Goal: Information Seeking & Learning: Check status

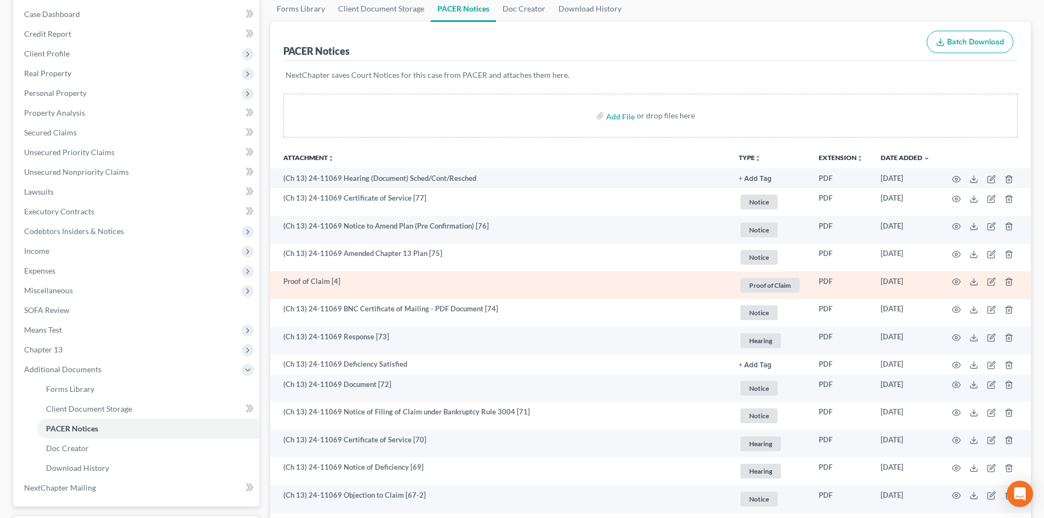
scroll to position [219, 0]
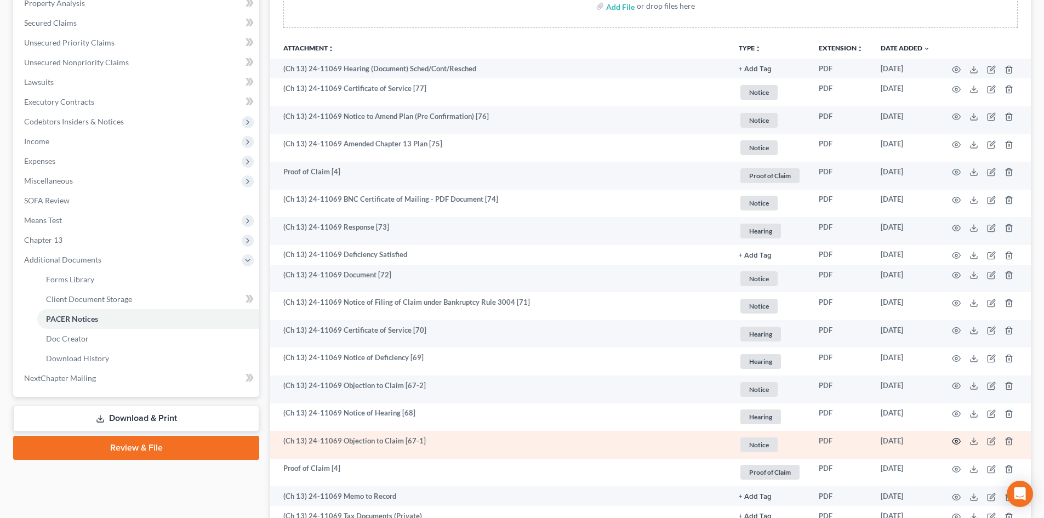
click at [959, 440] on icon "button" at bounding box center [956, 441] width 9 height 9
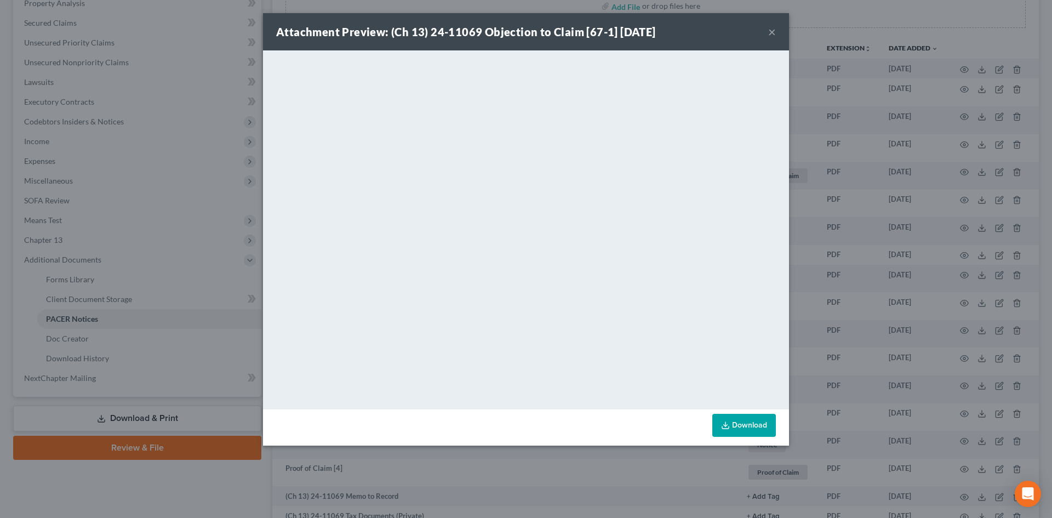
click at [772, 31] on button "×" at bounding box center [772, 31] width 8 height 13
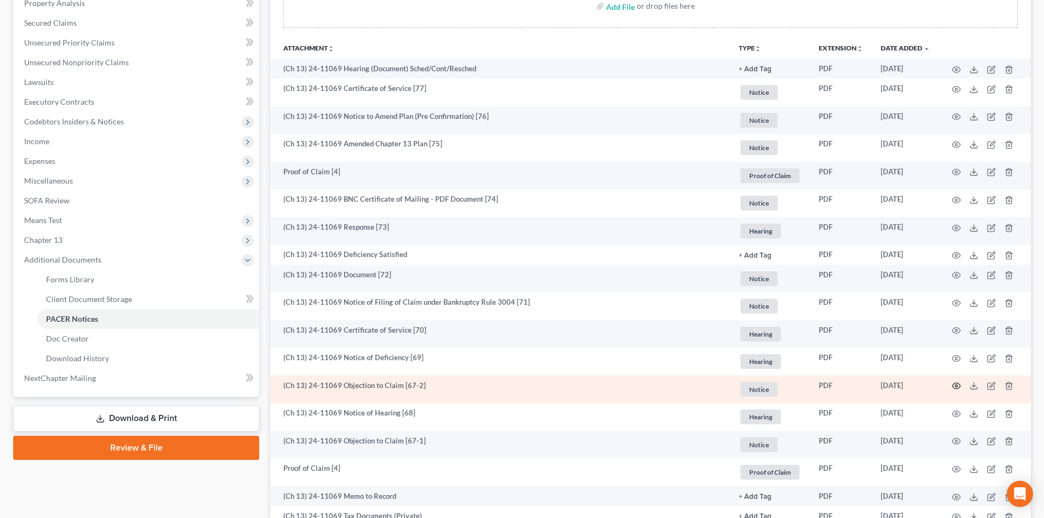
click at [955, 386] on icon "button" at bounding box center [956, 385] width 9 height 9
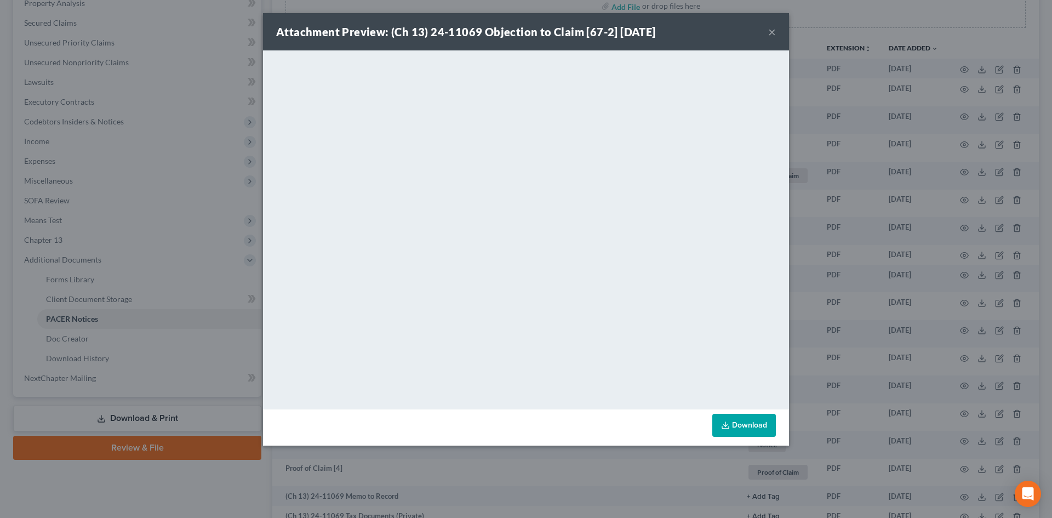
click at [769, 32] on button "×" at bounding box center [772, 31] width 8 height 13
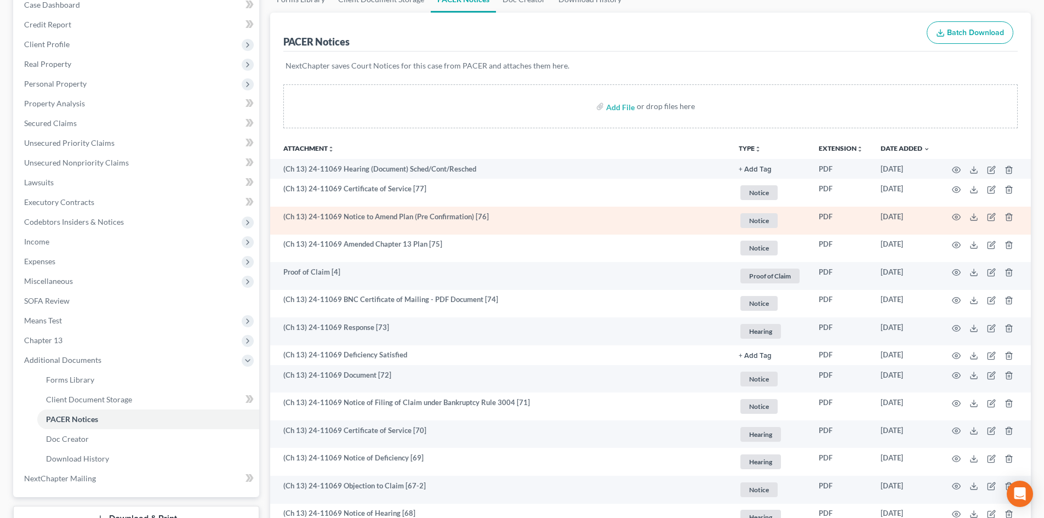
scroll to position [110, 0]
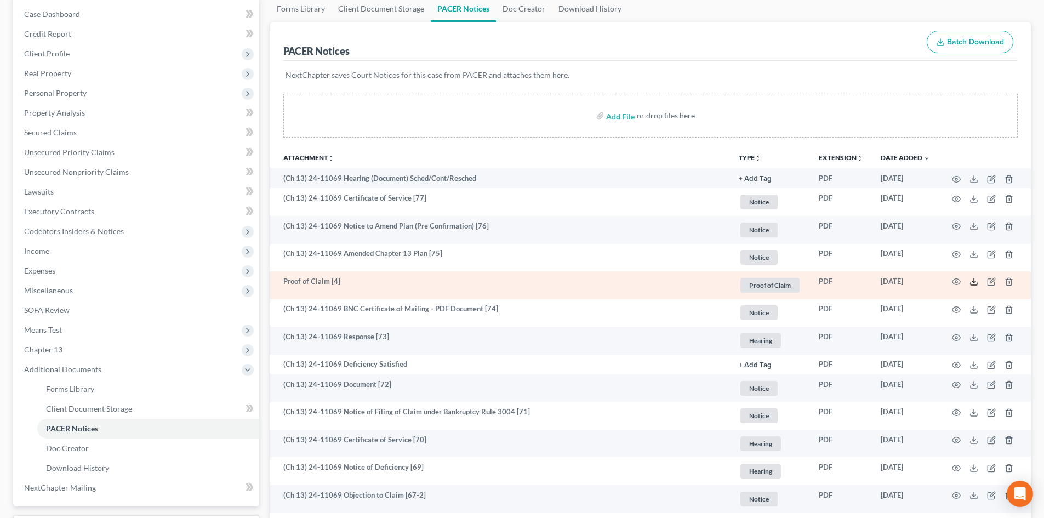
click at [975, 283] on icon at bounding box center [973, 281] width 9 height 9
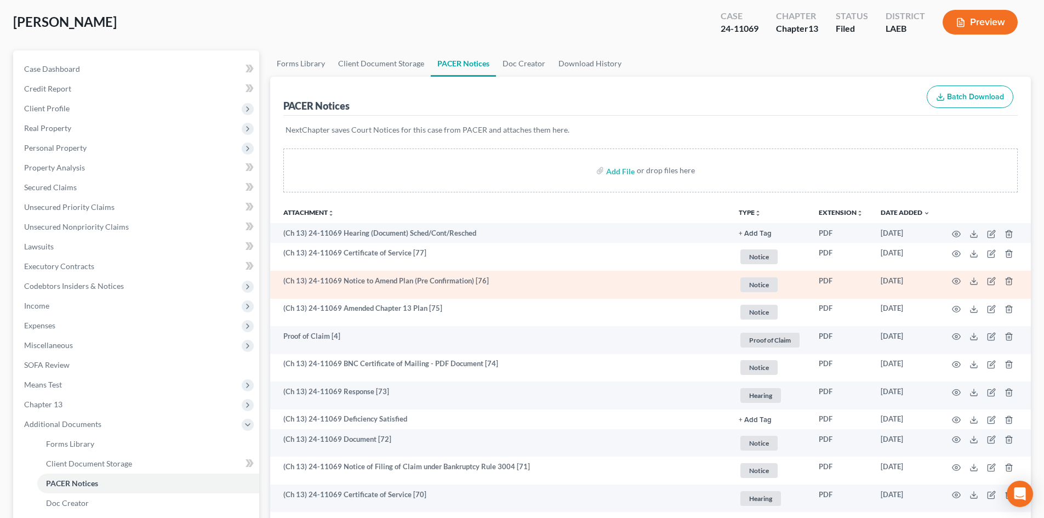
scroll to position [110, 0]
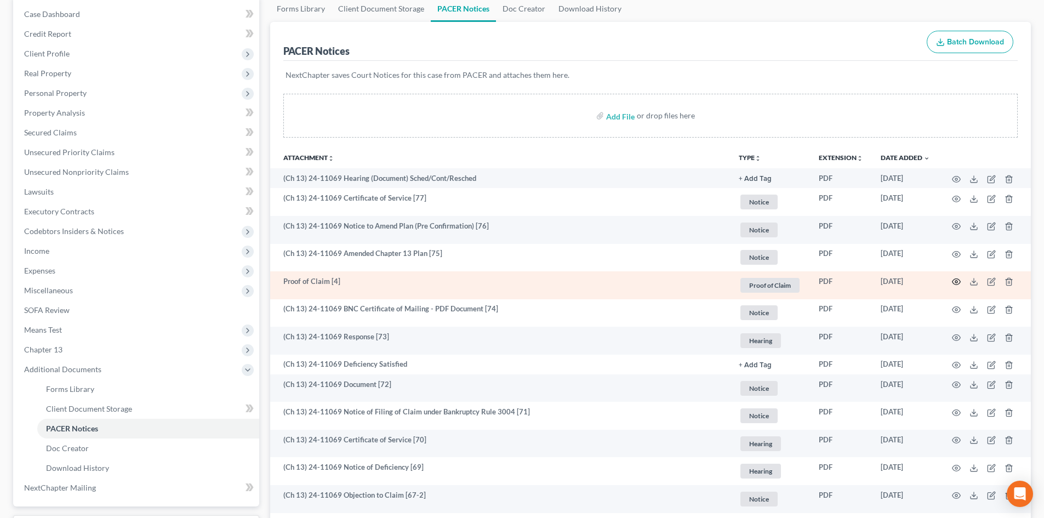
click at [952, 279] on icon "button" at bounding box center [956, 281] width 9 height 9
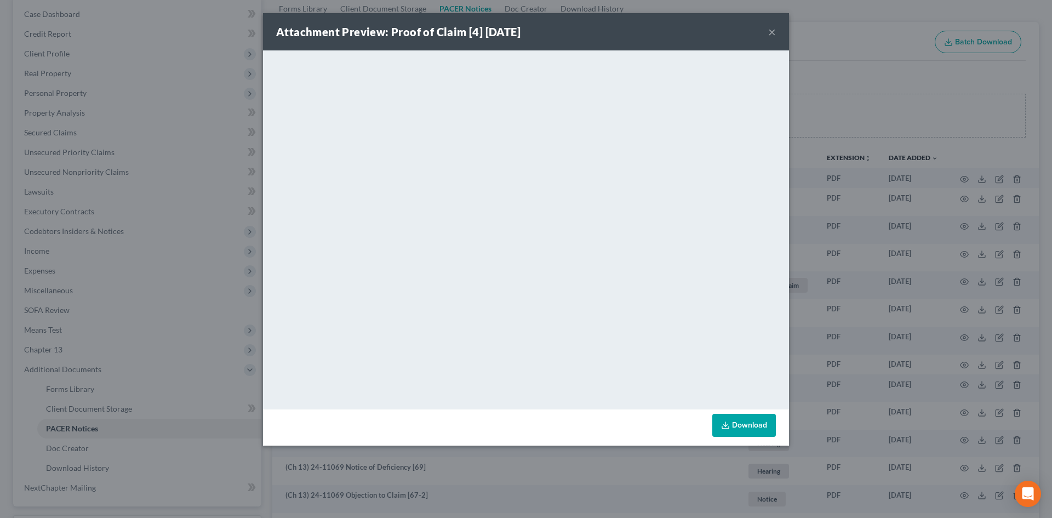
click at [774, 32] on button "×" at bounding box center [772, 31] width 8 height 13
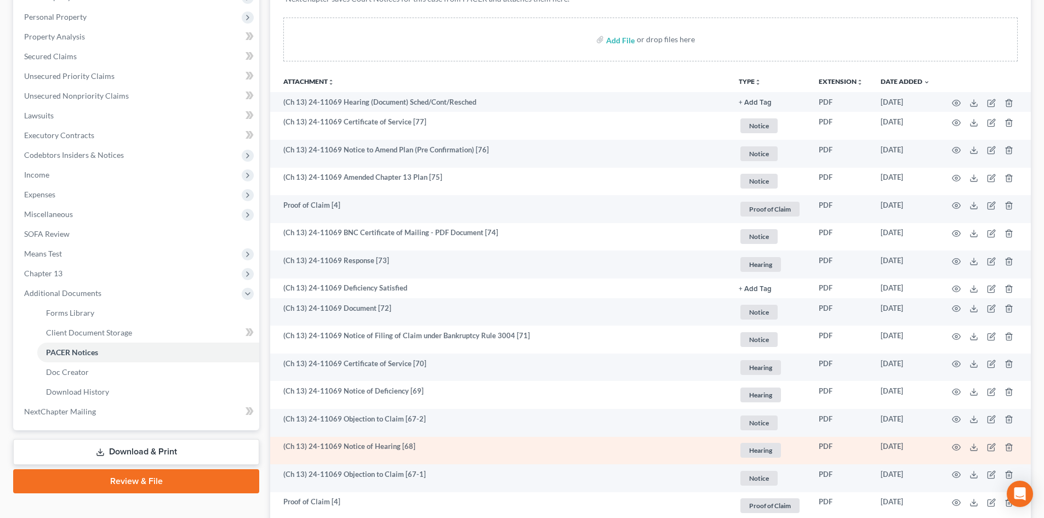
scroll to position [219, 0]
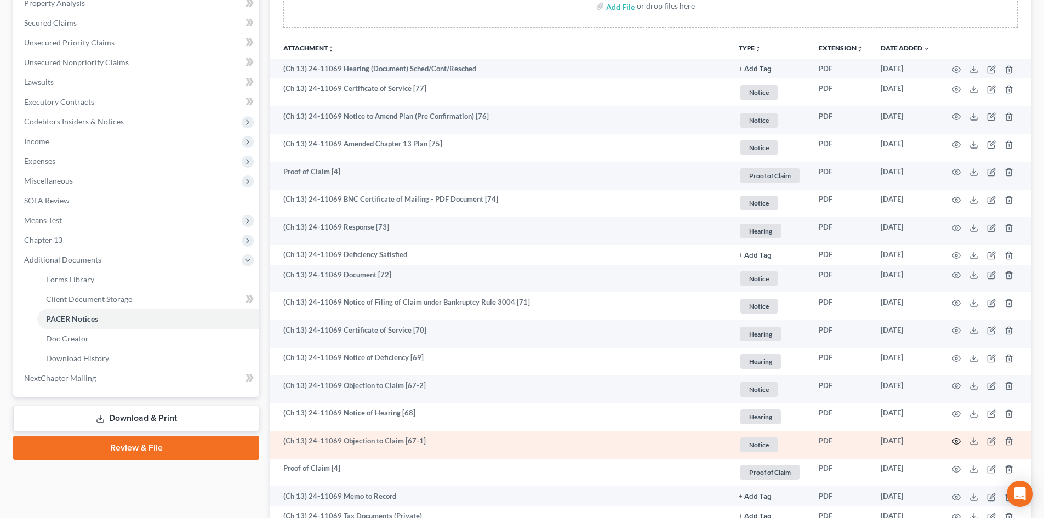
click at [956, 441] on icon "button" at bounding box center [956, 441] width 9 height 9
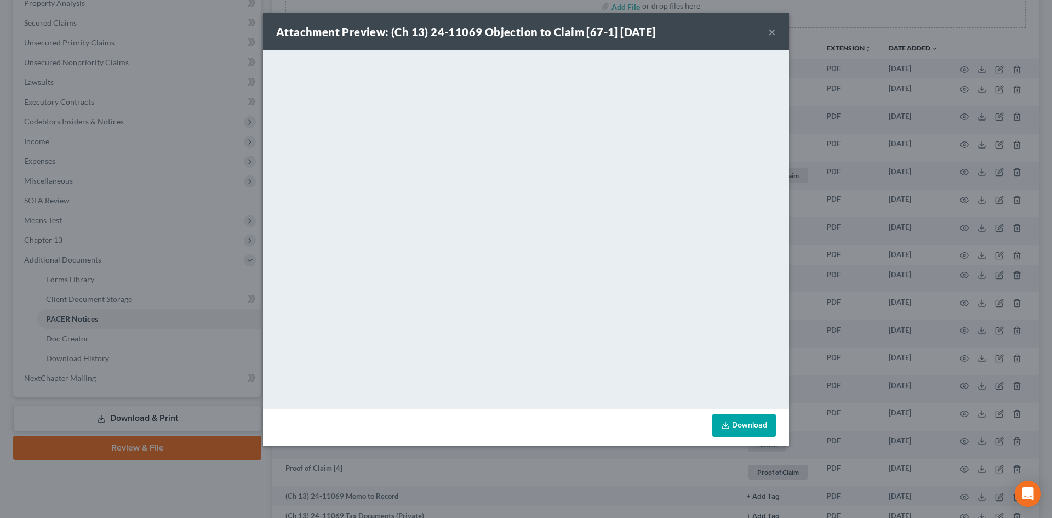
click at [766, 34] on div "Attachment Preview: (Ch 13) 24-11069 Objection to Claim [67-1] 08/13/2025 ×" at bounding box center [526, 31] width 526 height 37
click at [770, 34] on button "×" at bounding box center [772, 31] width 8 height 13
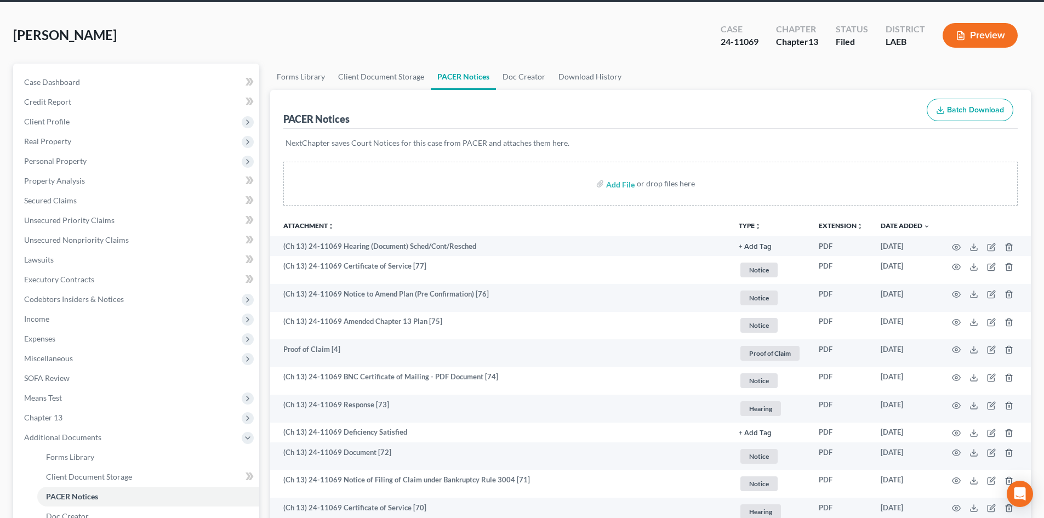
scroll to position [0, 0]
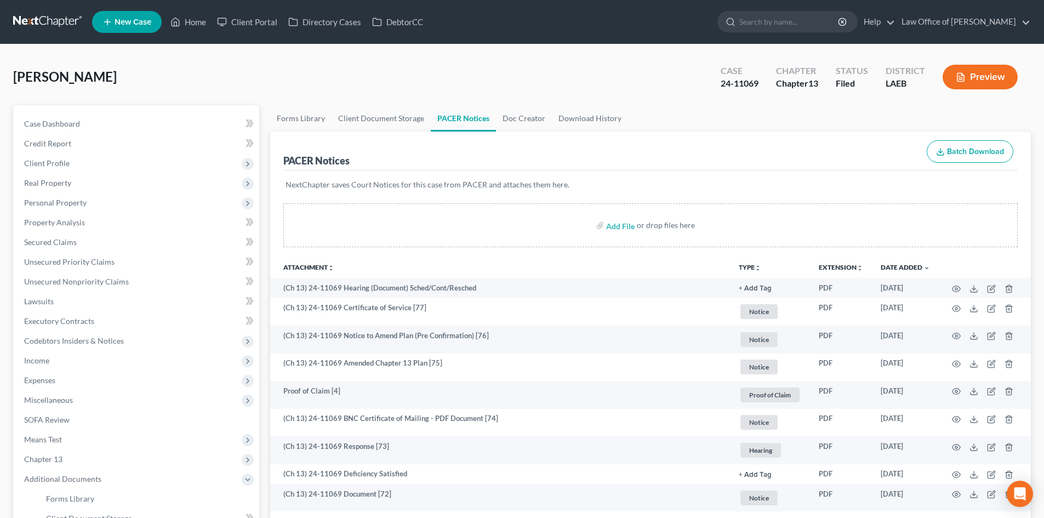
click at [33, 18] on link at bounding box center [48, 22] width 70 height 20
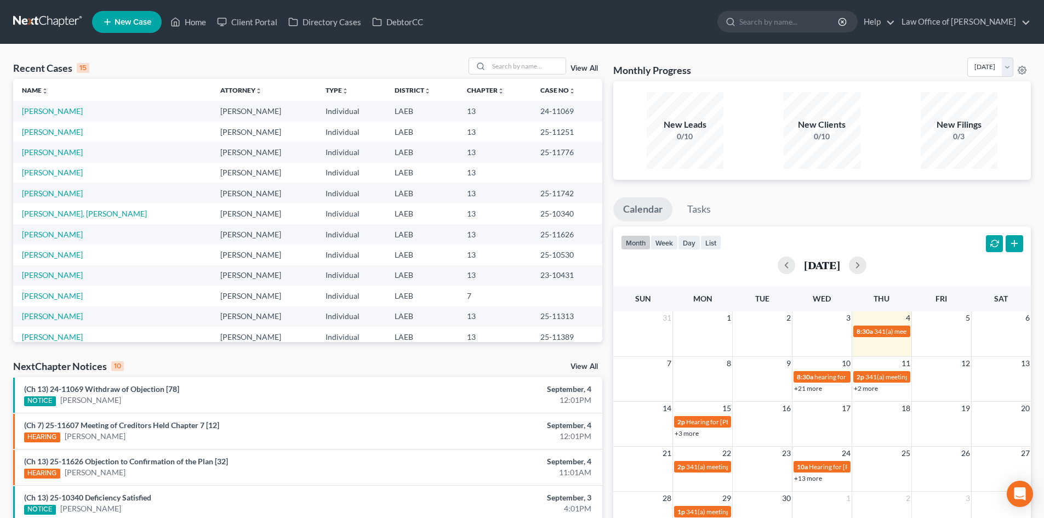
scroll to position [75, 0]
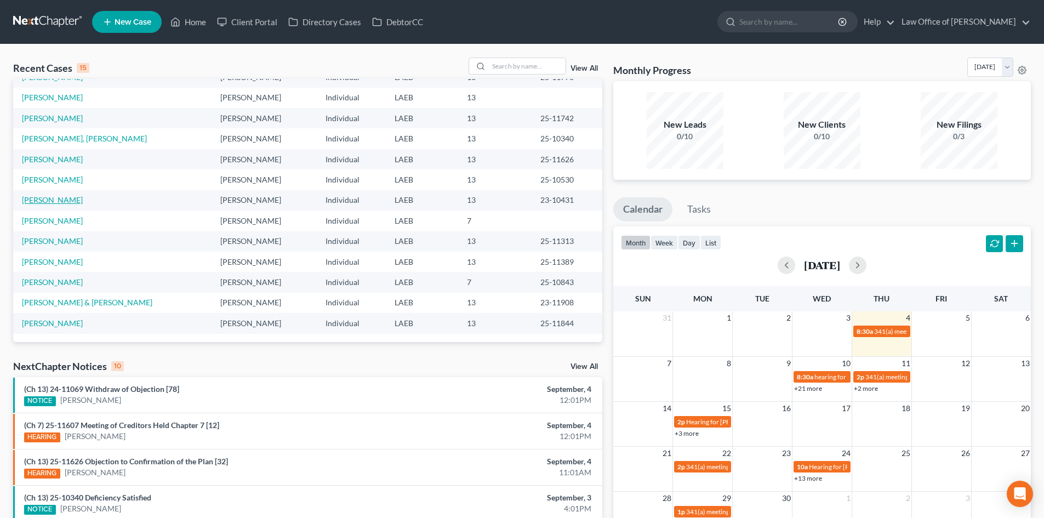
click at [51, 198] on link "[PERSON_NAME]" at bounding box center [52, 199] width 61 height 9
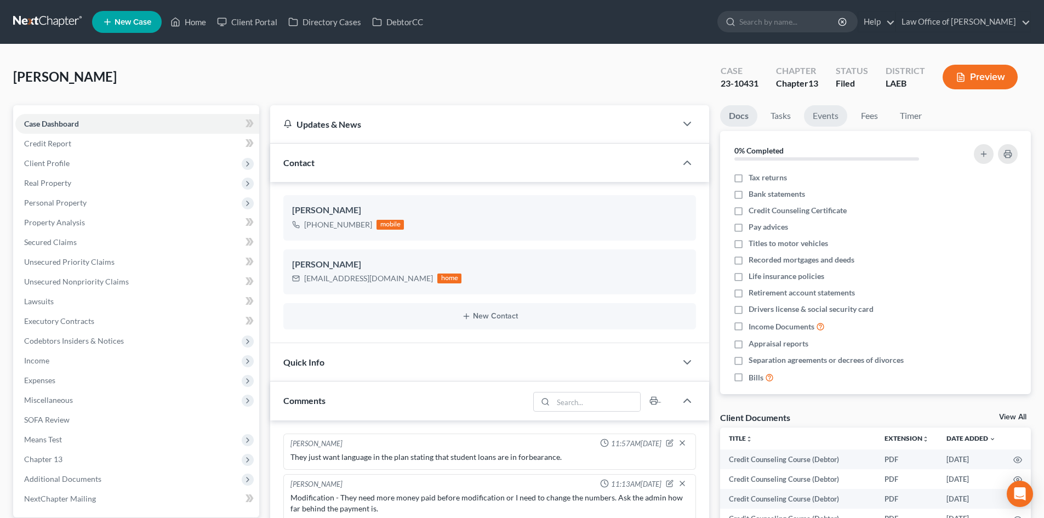
click at [819, 117] on link "Events" at bounding box center [825, 115] width 43 height 21
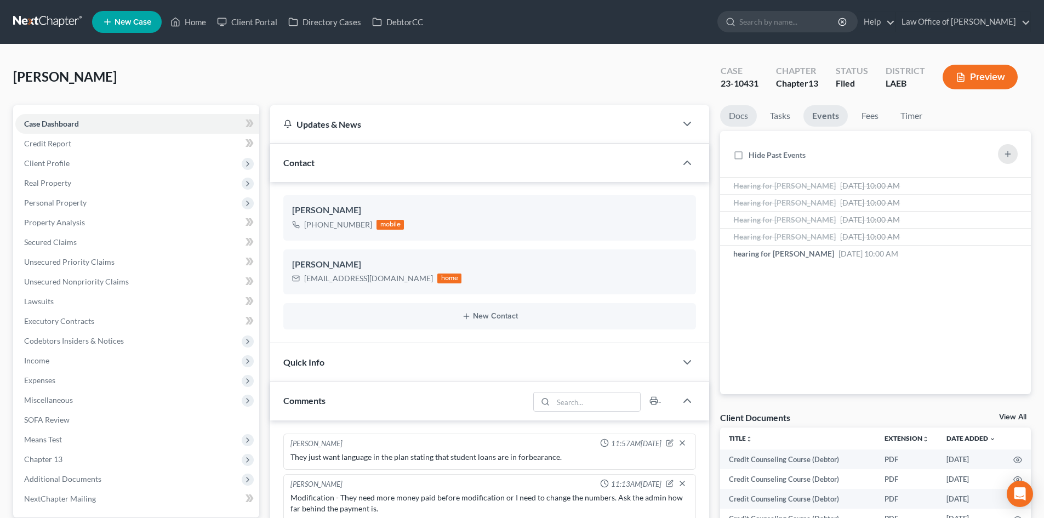
click at [745, 115] on link "Docs" at bounding box center [738, 115] width 37 height 21
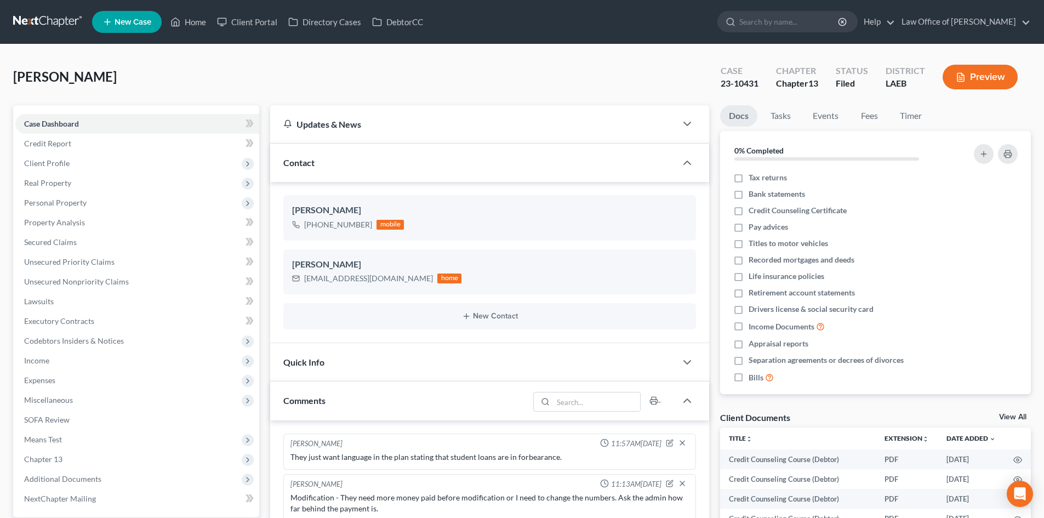
scroll to position [110, 0]
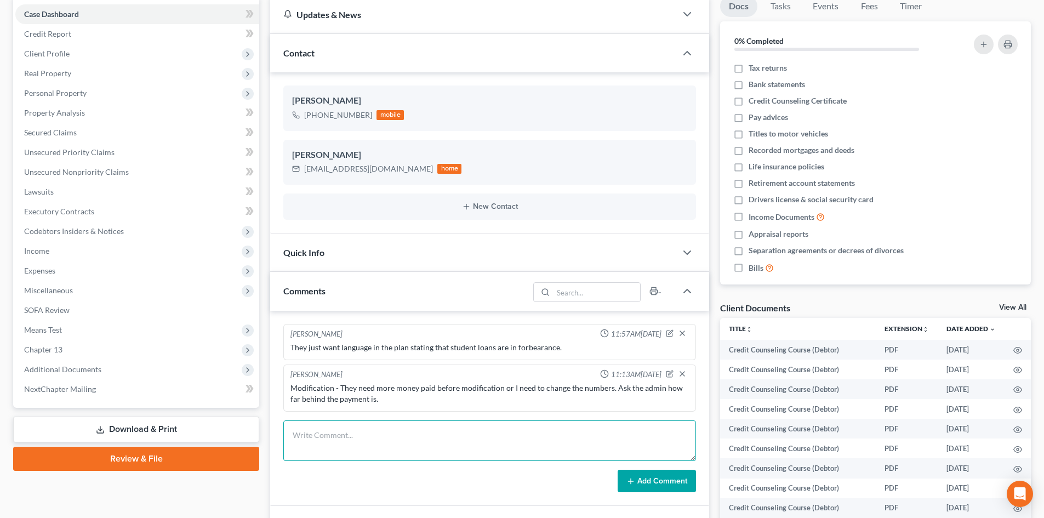
click at [406, 437] on textarea at bounding box center [489, 440] width 413 height 41
type textarea "Behind $990.00 due to ewage starting late. need to amend the modification to ge…"
click at [676, 479] on button "Add Comment" at bounding box center [656, 480] width 78 height 23
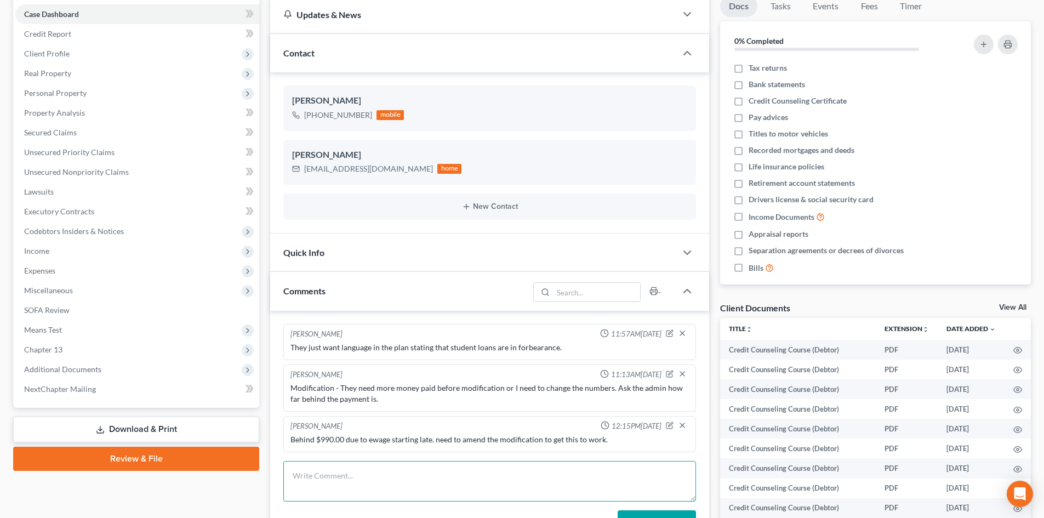
click at [382, 468] on textarea at bounding box center [489, 481] width 413 height 41
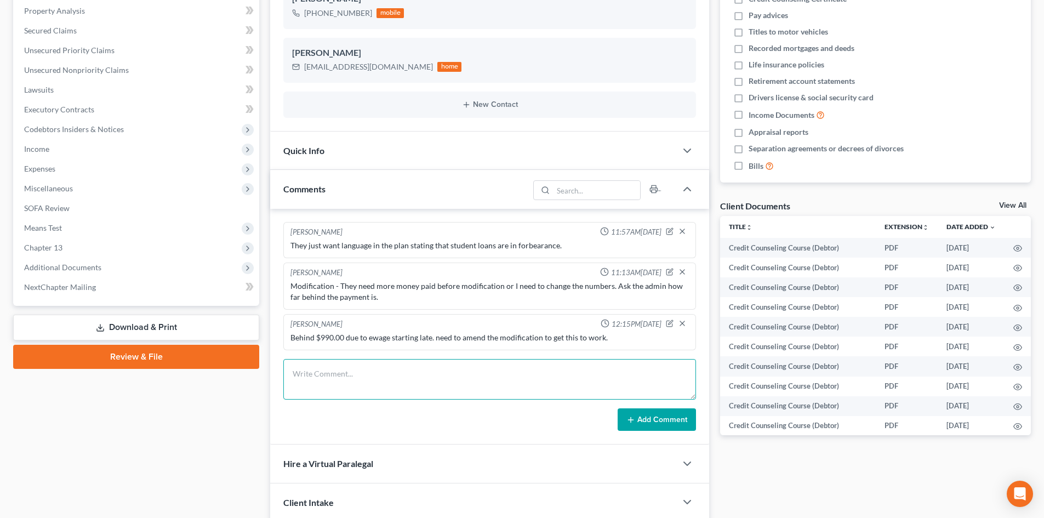
scroll to position [329, 0]
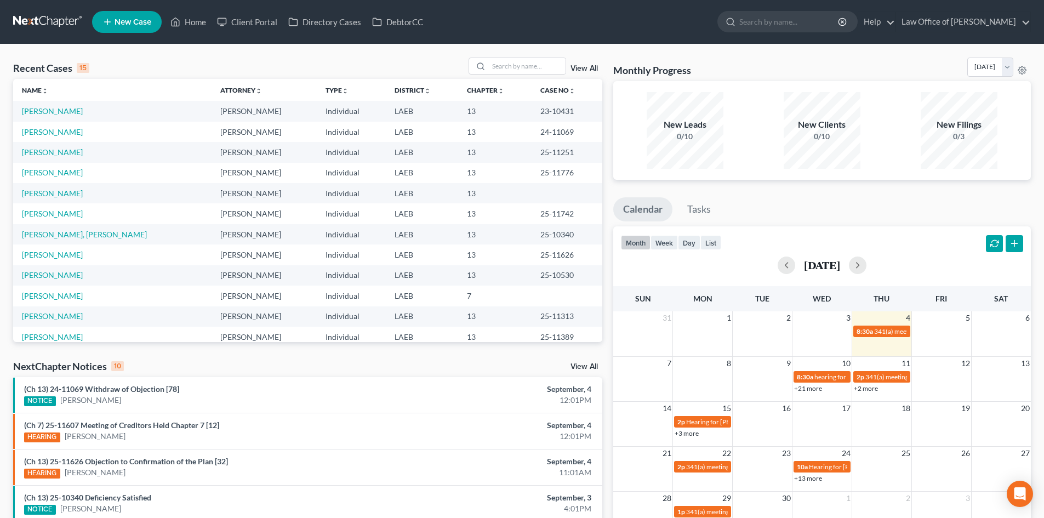
click at [814, 388] on link "+21 more" at bounding box center [808, 388] width 28 height 8
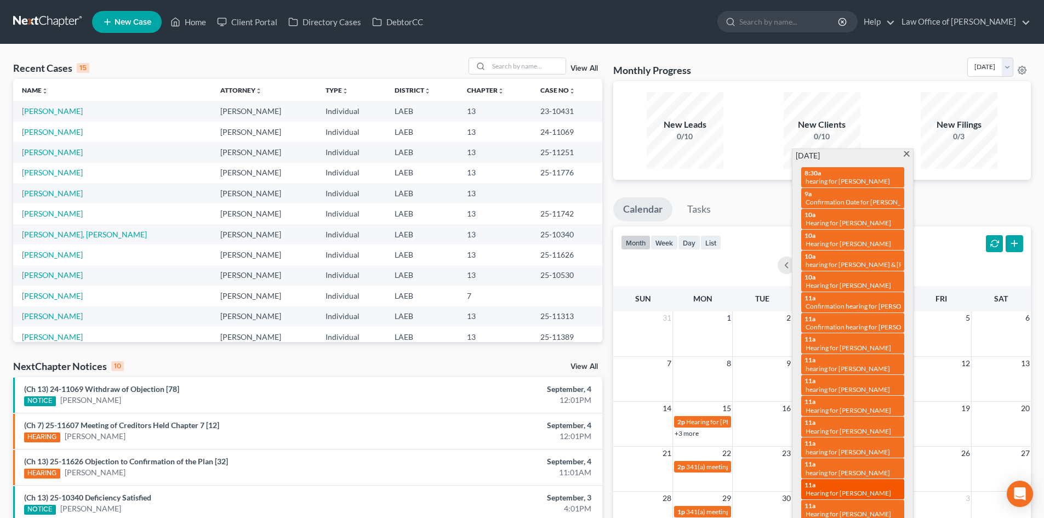
click at [861, 489] on span "Hearing for [PERSON_NAME]" at bounding box center [847, 493] width 85 height 8
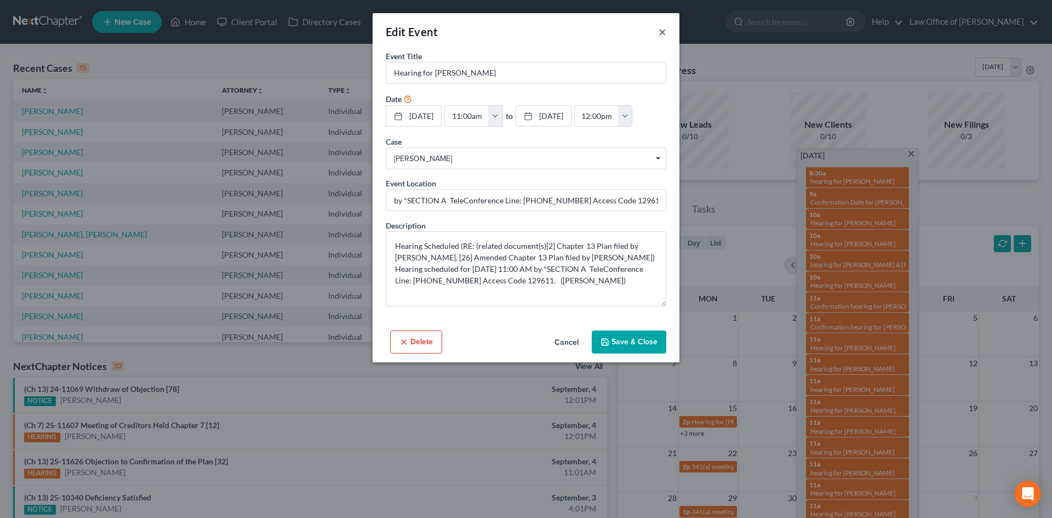
click at [660, 32] on button "×" at bounding box center [663, 31] width 8 height 13
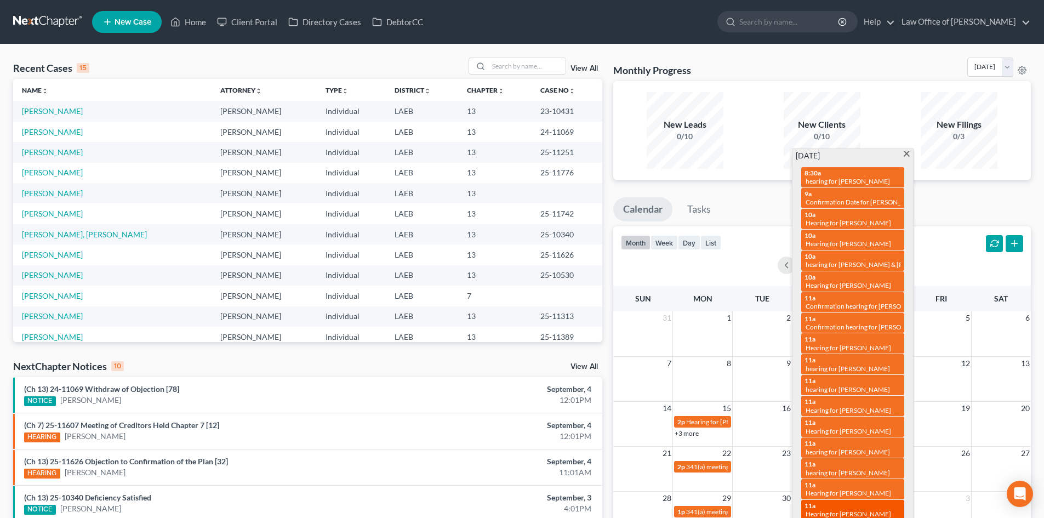
click at [871, 509] on span "Hearing for [PERSON_NAME]" at bounding box center [847, 513] width 85 height 8
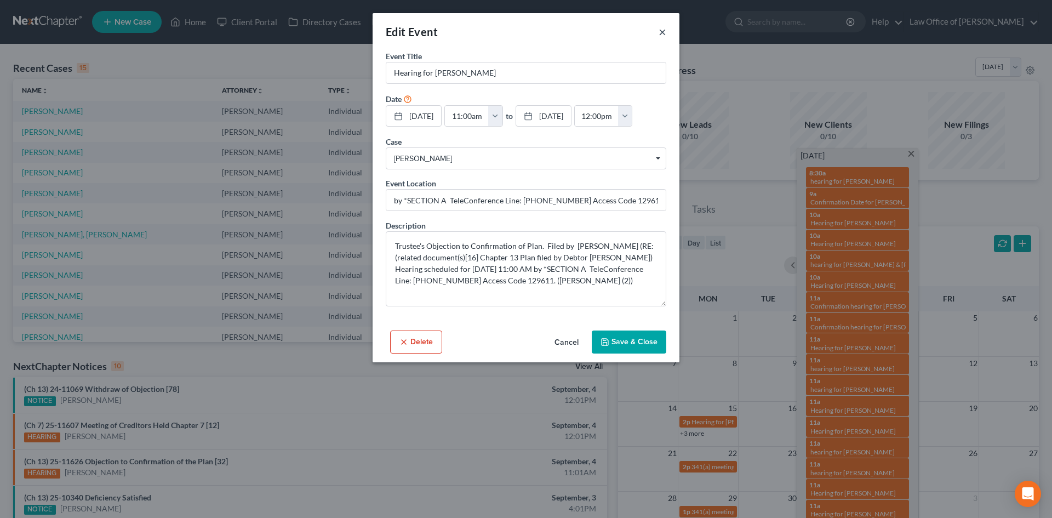
click at [661, 25] on button "×" at bounding box center [663, 31] width 8 height 13
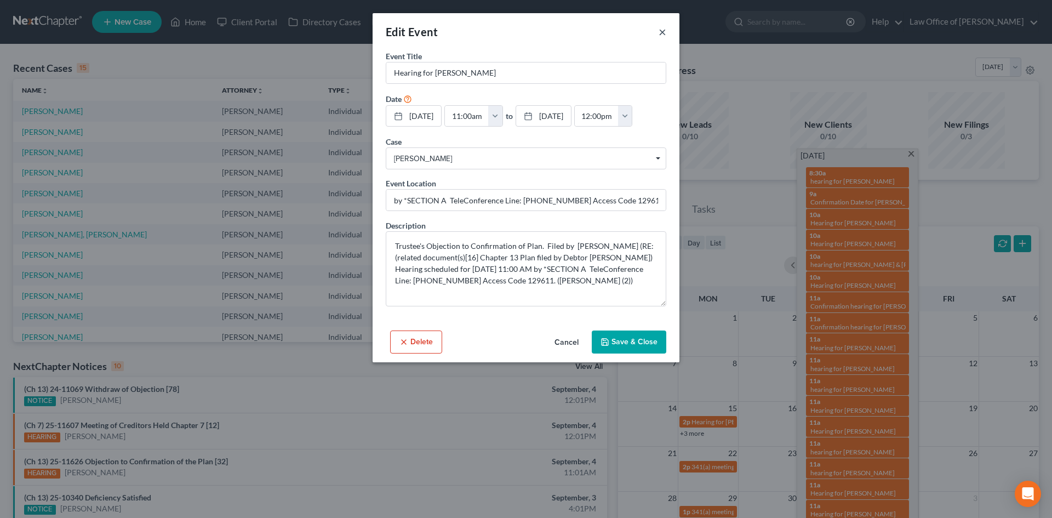
click at [666, 29] on button "×" at bounding box center [663, 31] width 8 height 13
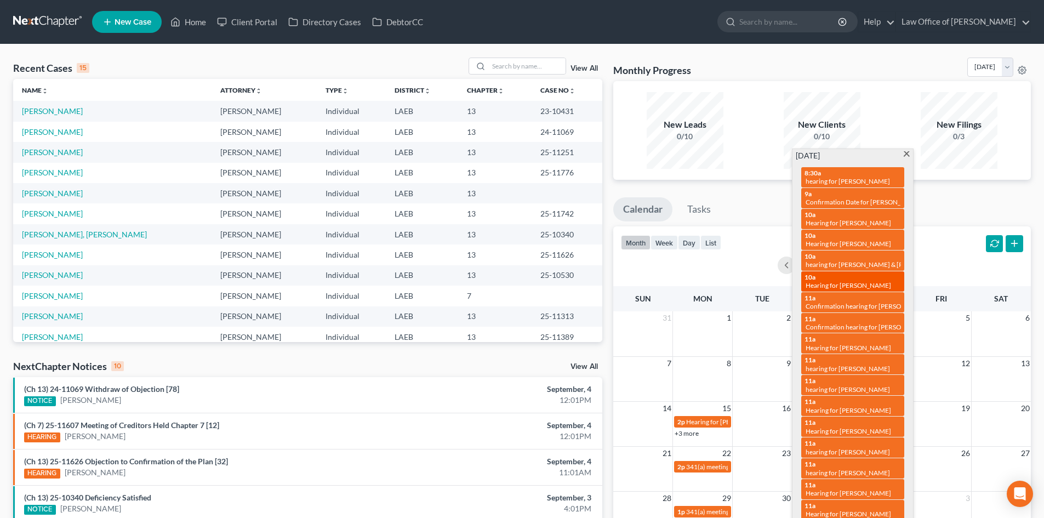
click at [851, 281] on span "Hearing for [PERSON_NAME]" at bounding box center [847, 285] width 85 height 8
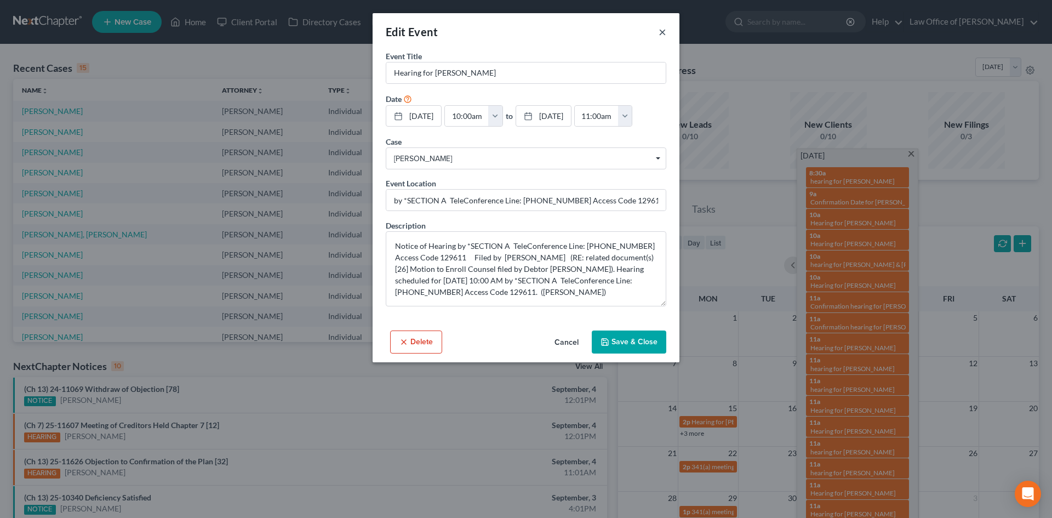
click at [661, 34] on button "×" at bounding box center [663, 31] width 8 height 13
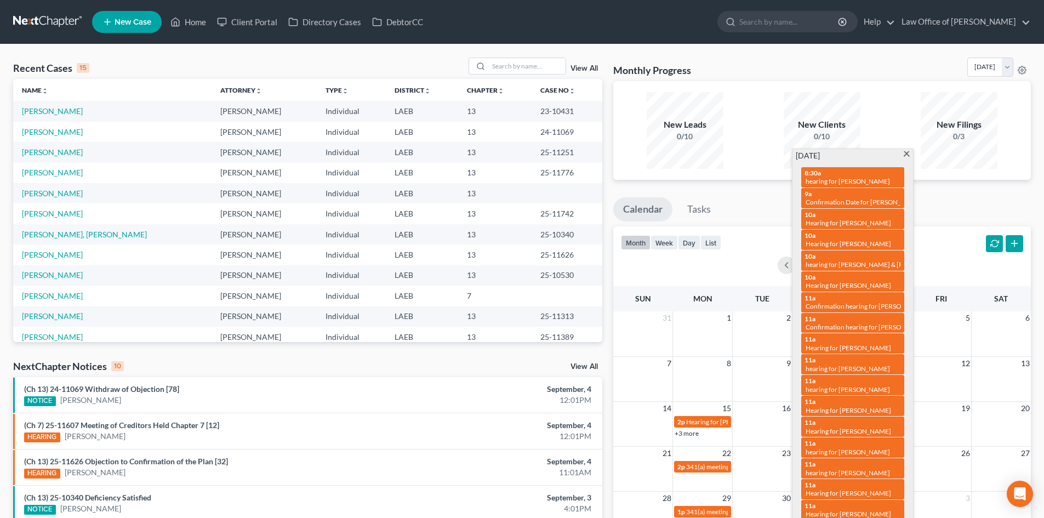
click at [903, 151] on span at bounding box center [906, 154] width 8 height 7
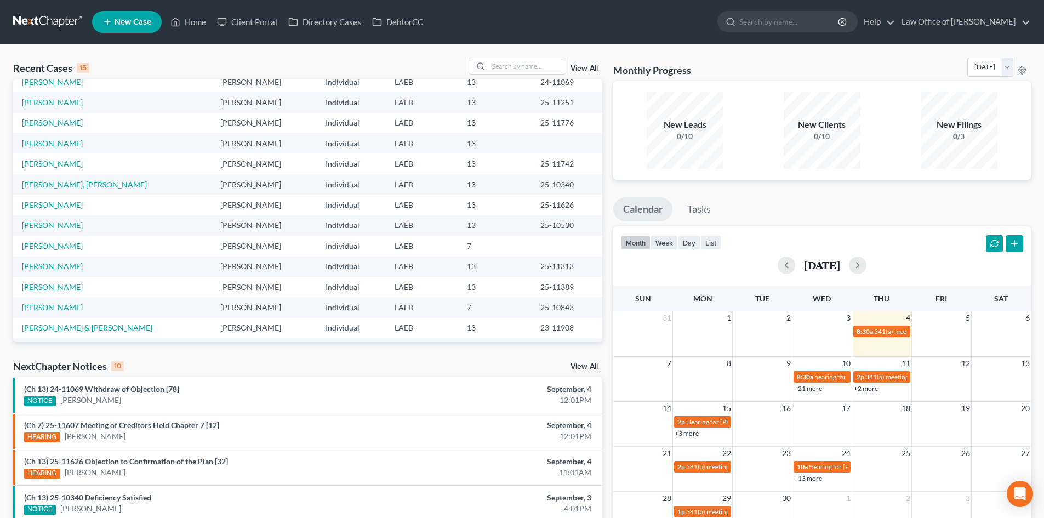
scroll to position [75, 0]
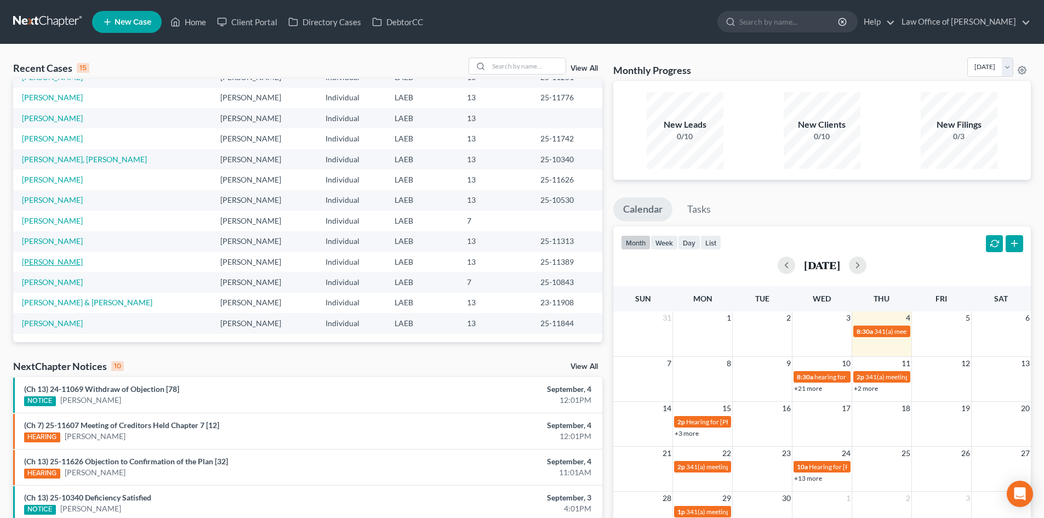
click at [31, 262] on link "[PERSON_NAME]" at bounding box center [52, 261] width 61 height 9
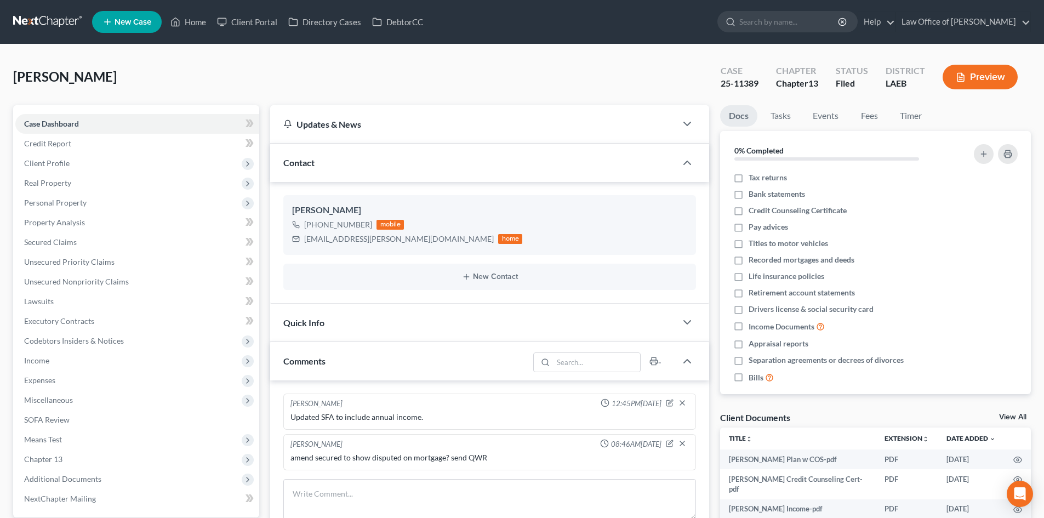
scroll to position [110, 0]
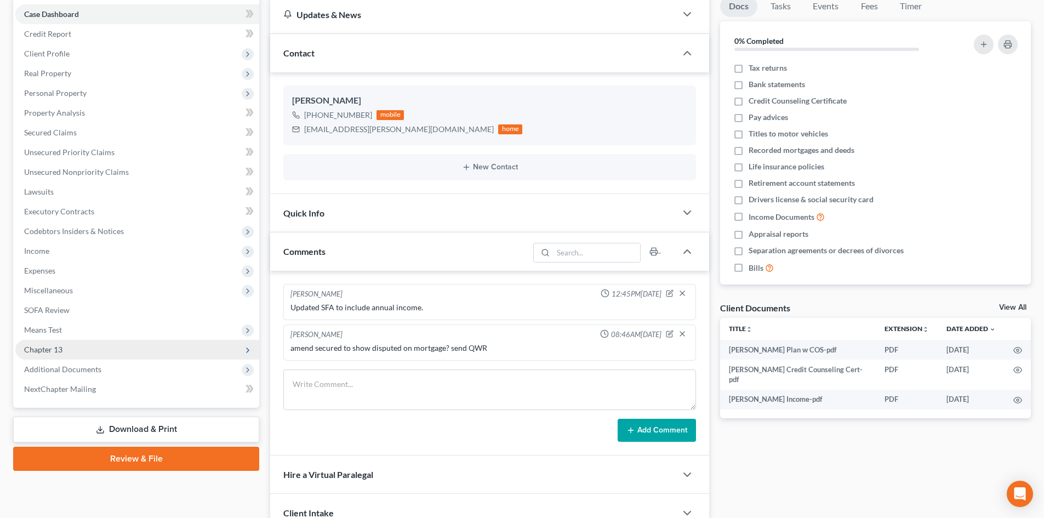
click at [40, 351] on span "Chapter 13" at bounding box center [43, 349] width 38 height 9
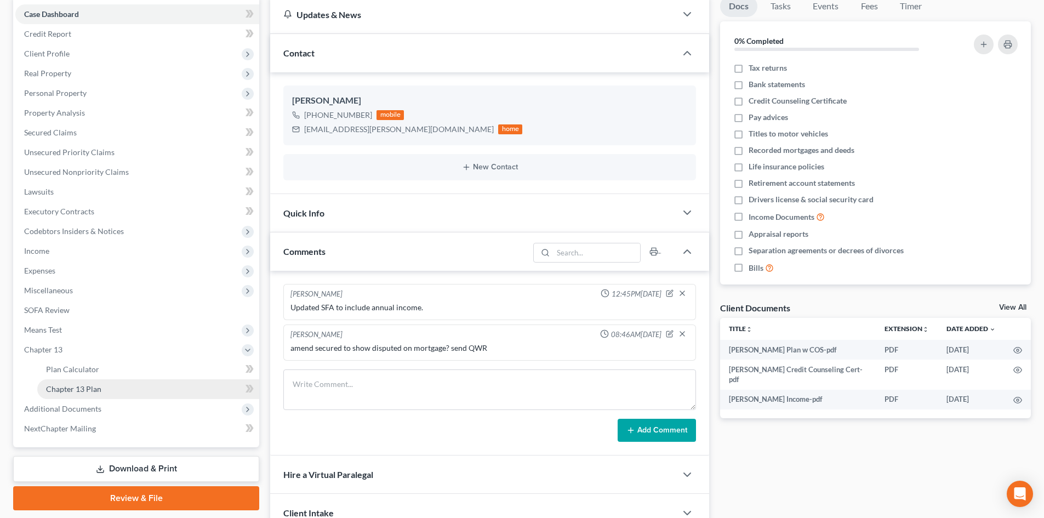
click at [93, 388] on span "Chapter 13 Plan" at bounding box center [73, 388] width 55 height 9
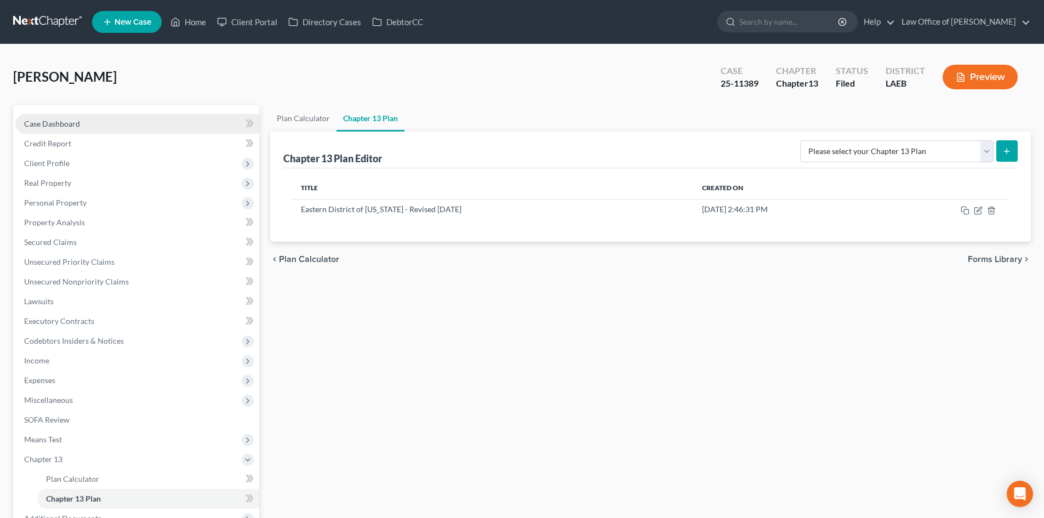
click at [67, 129] on link "Case Dashboard" at bounding box center [137, 124] width 244 height 20
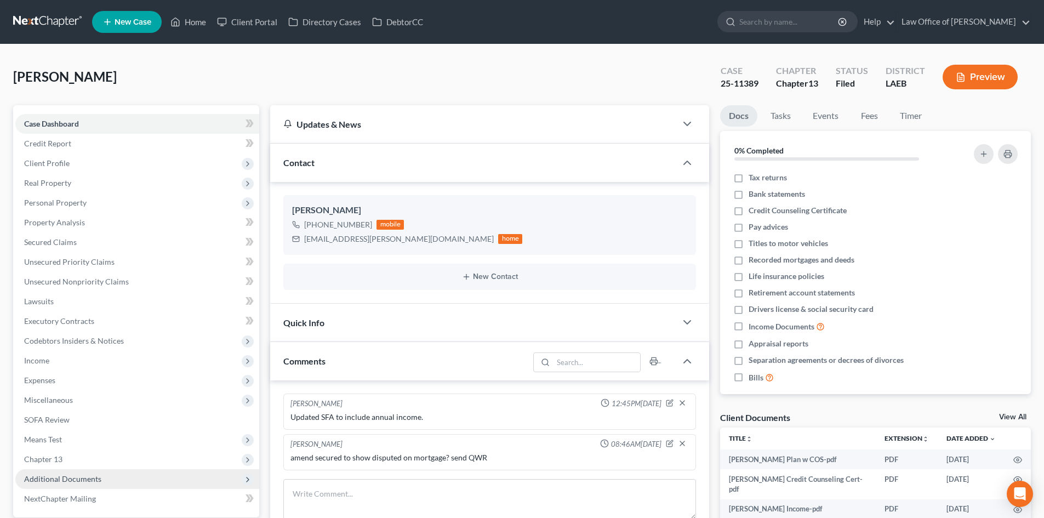
click at [61, 474] on span "Additional Documents" at bounding box center [62, 478] width 77 height 9
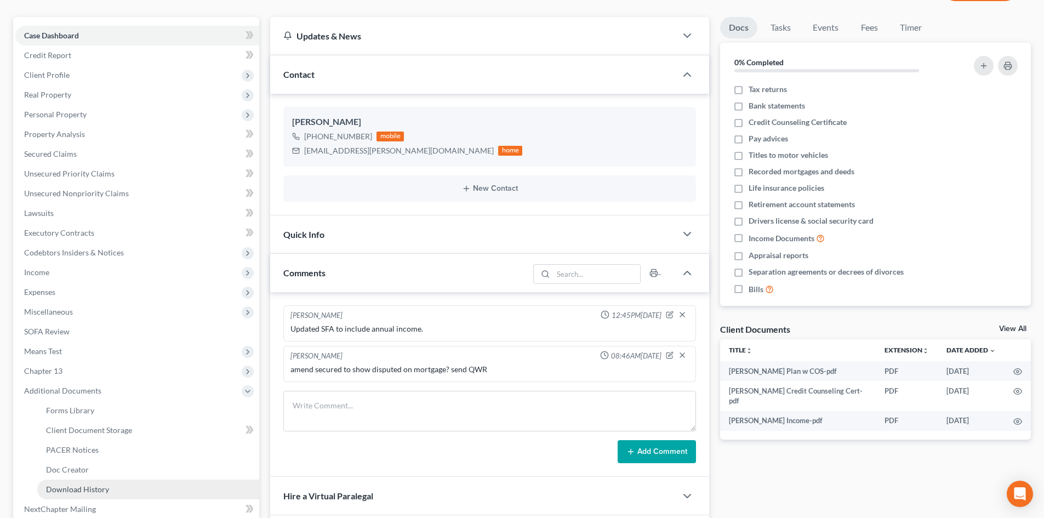
scroll to position [110, 0]
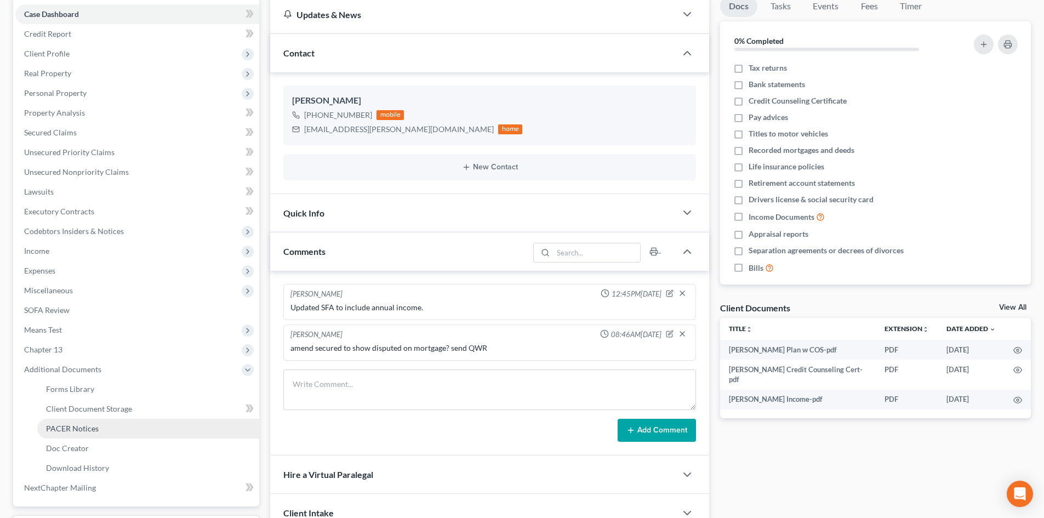
click at [78, 433] on link "PACER Notices" at bounding box center [148, 429] width 222 height 20
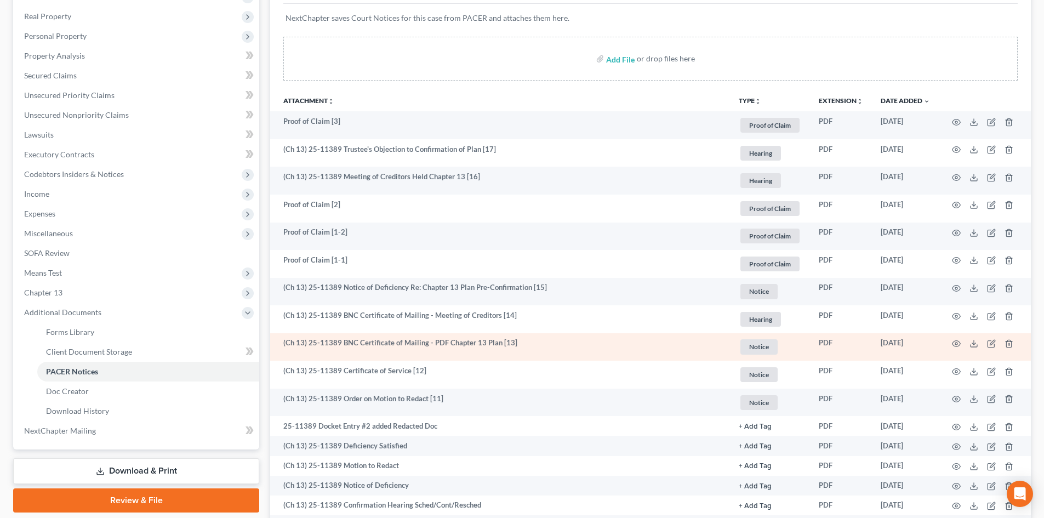
scroll to position [219, 0]
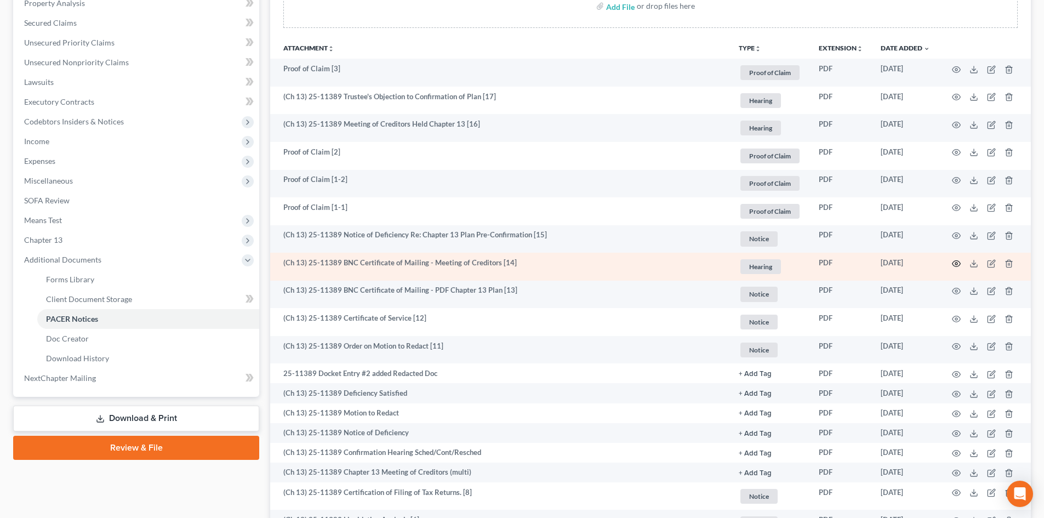
click at [957, 263] on circle "button" at bounding box center [956, 263] width 2 height 2
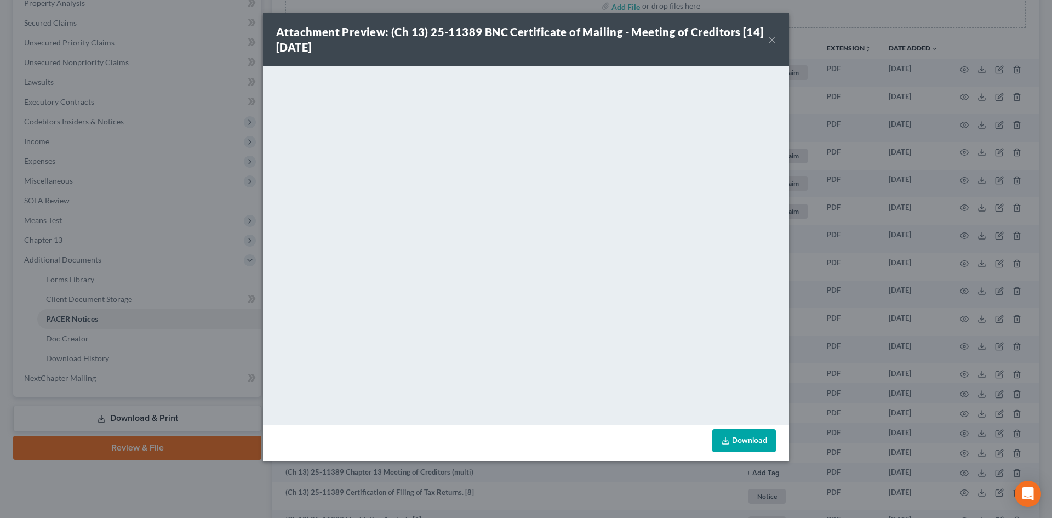
click at [771, 41] on button "×" at bounding box center [772, 39] width 8 height 13
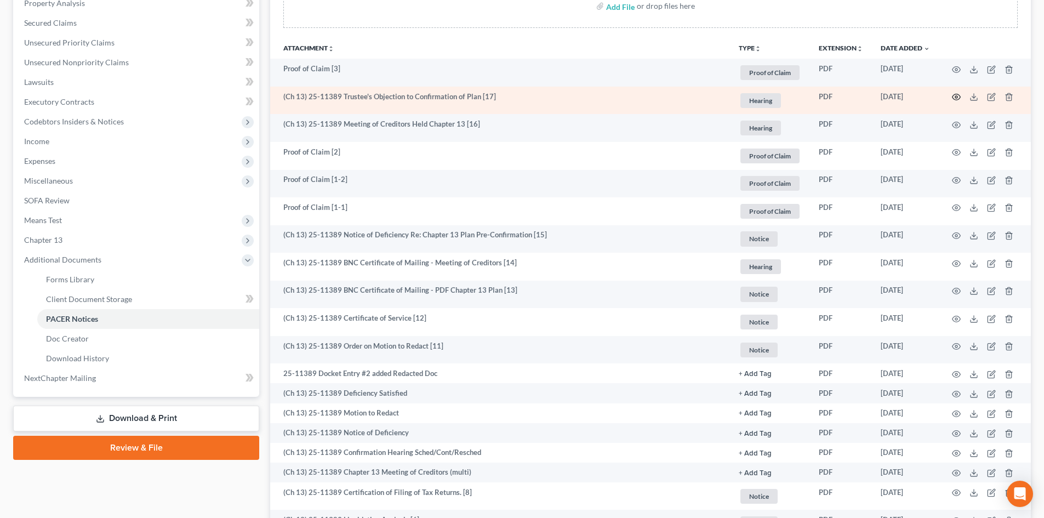
click at [957, 98] on circle "button" at bounding box center [956, 97] width 2 height 2
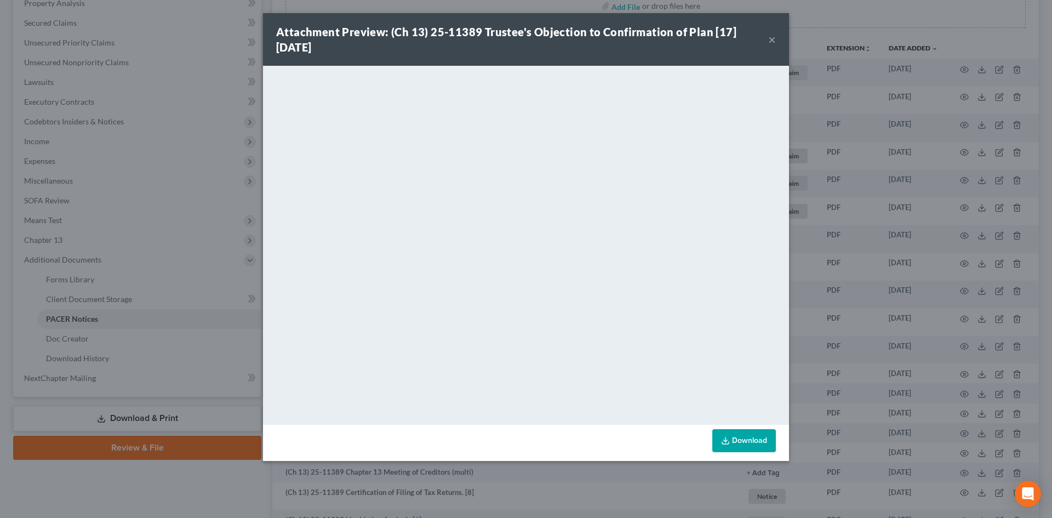
click at [772, 40] on button "×" at bounding box center [772, 39] width 8 height 13
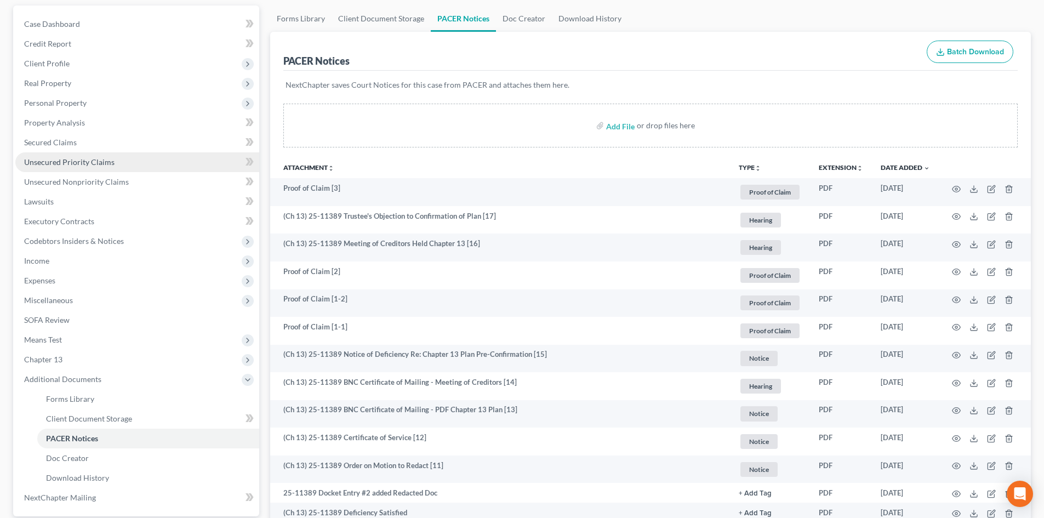
scroll to position [0, 0]
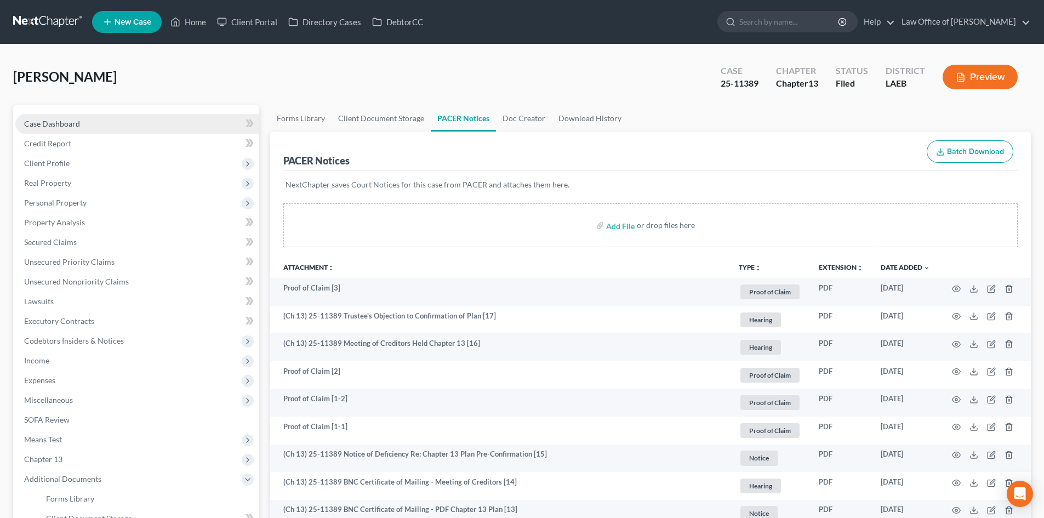
click at [45, 130] on link "Case Dashboard" at bounding box center [137, 124] width 244 height 20
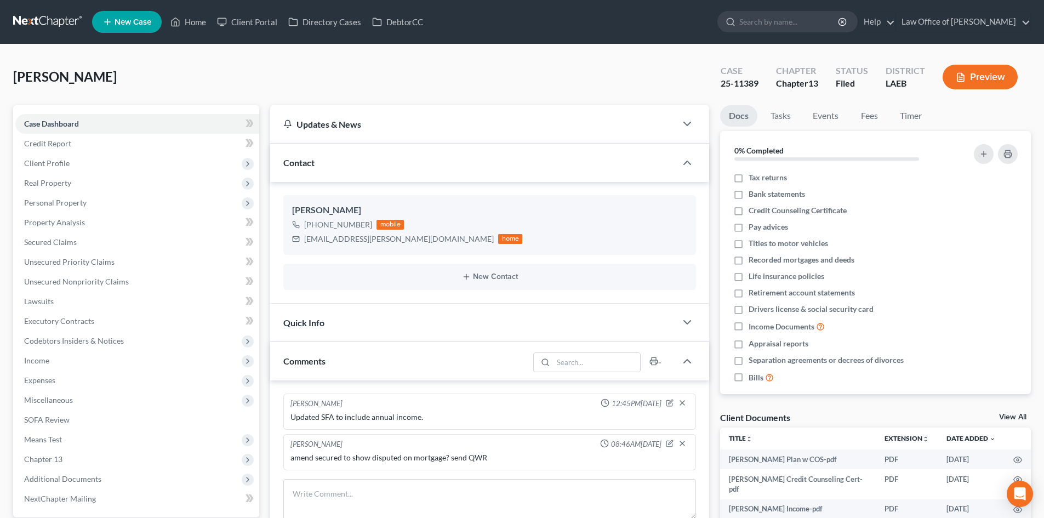
click at [41, 21] on link at bounding box center [48, 22] width 70 height 20
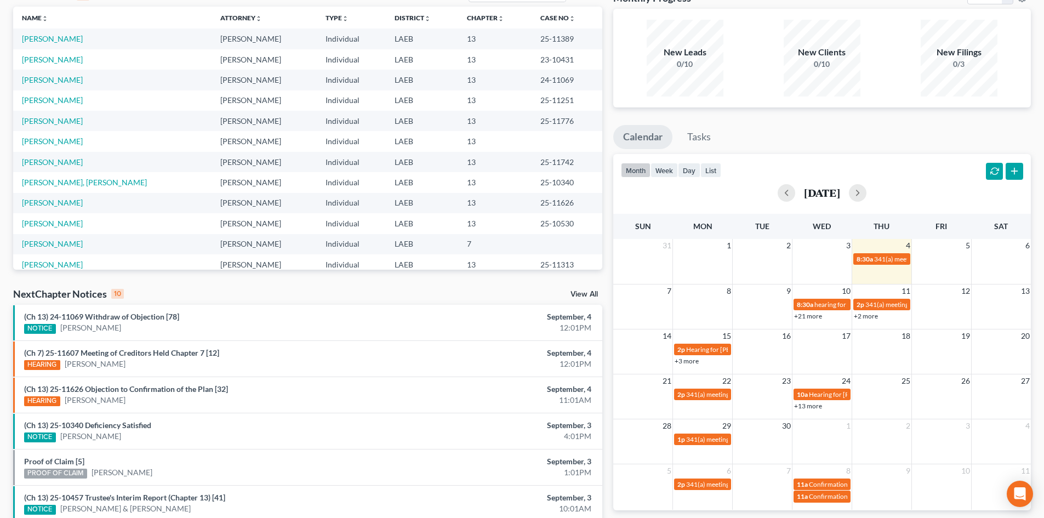
scroll to position [110, 0]
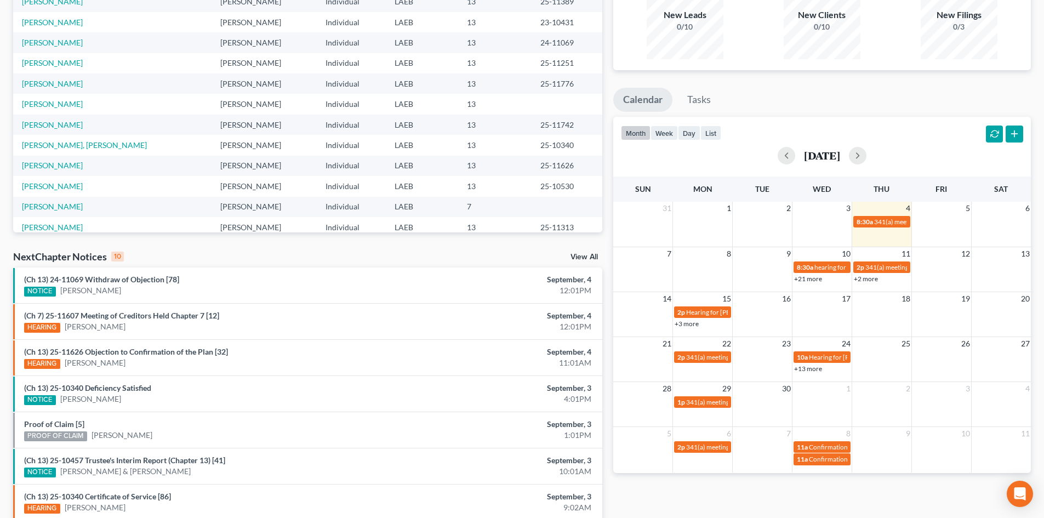
click at [811, 282] on link "+21 more" at bounding box center [808, 278] width 28 height 8
click at [955, 500] on div "Monthly Progress Bankruptcy Bankruptcy [DATE] [DATE] [DATE] [DATE] [DATE] [DATE…" at bounding box center [822, 297] width 428 height 698
